Goal: Task Accomplishment & Management: Use online tool/utility

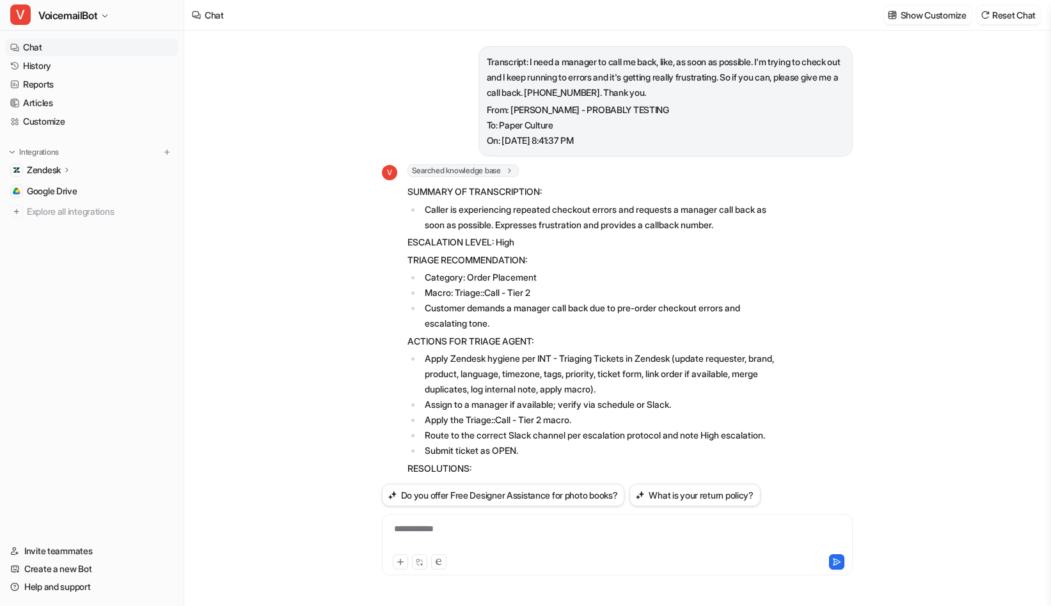
scroll to position [1499, 0]
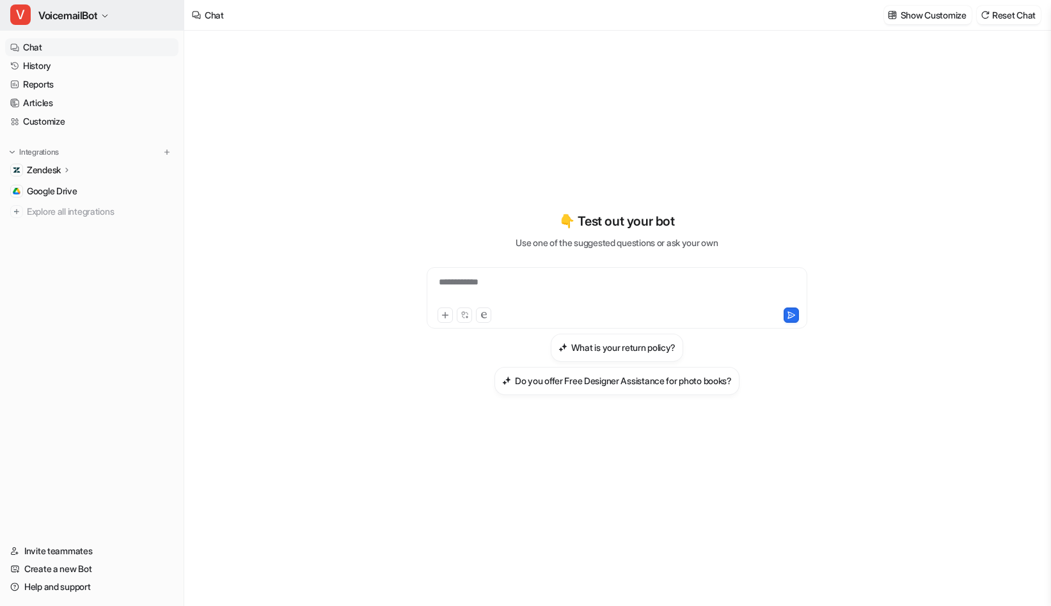
click at [70, 23] on span "VoicemailBot" at bounding box center [67, 15] width 59 height 18
click at [116, 20] on button "V VoicemailBot" at bounding box center [92, 15] width 184 height 31
click at [234, 147] on div "**********" at bounding box center [617, 319] width 866 height 576
click at [79, 127] on link "Customize" at bounding box center [91, 122] width 173 height 18
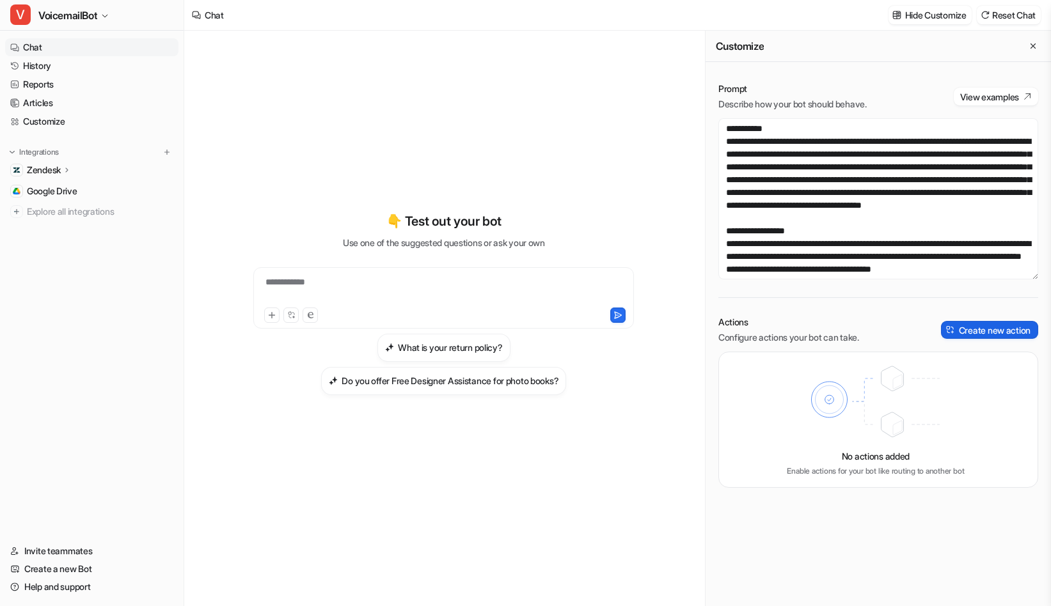
click at [1007, 334] on button "Create new action" at bounding box center [989, 330] width 97 height 18
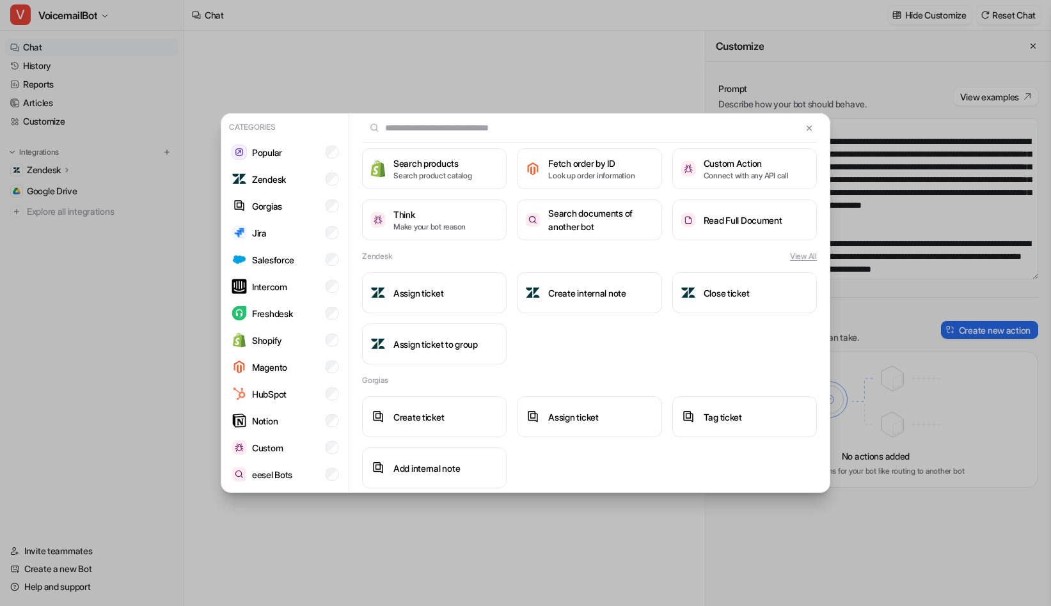
scroll to position [125, 0]
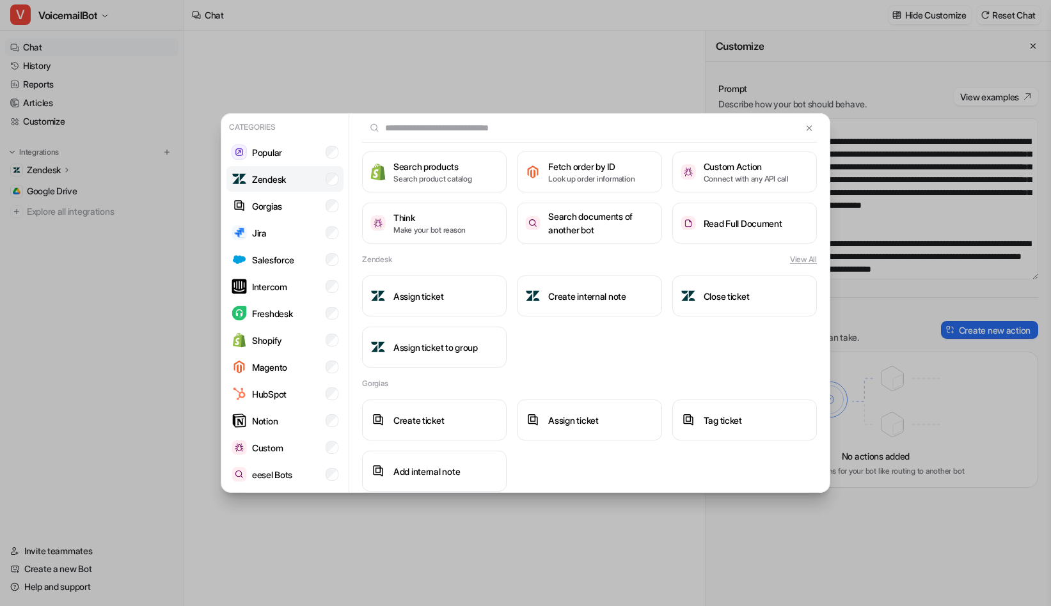
click at [294, 177] on li "Zendesk" at bounding box center [284, 179] width 117 height 26
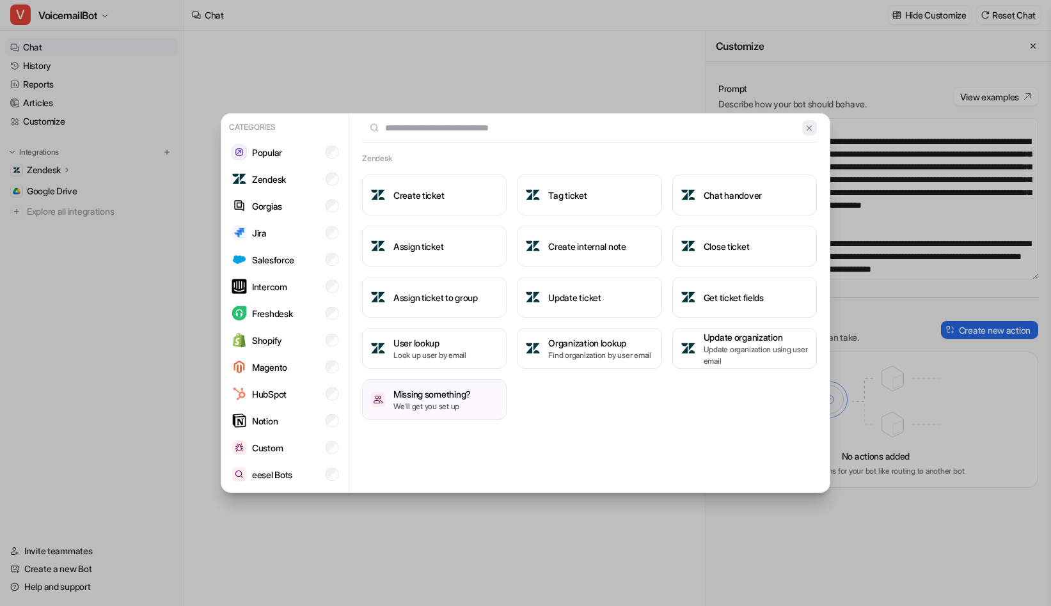
click at [812, 125] on img at bounding box center [809, 128] width 9 height 10
